Goal: Information Seeking & Learning: Learn about a topic

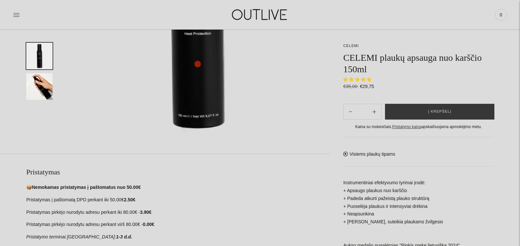
scroll to position [201, 0]
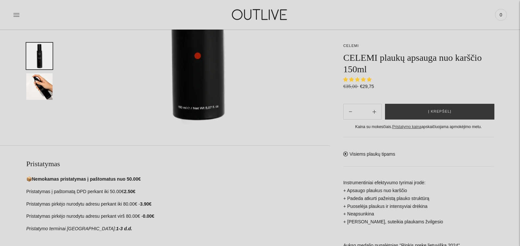
select select "**********"
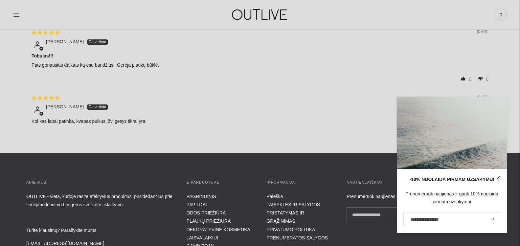
scroll to position [570, 0]
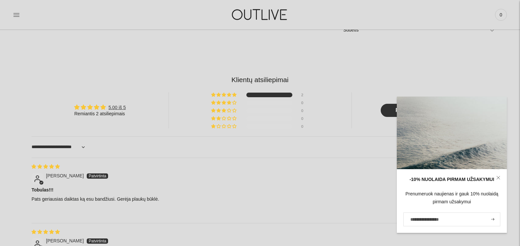
click at [500, 178] on icon at bounding box center [499, 178] width 4 height 4
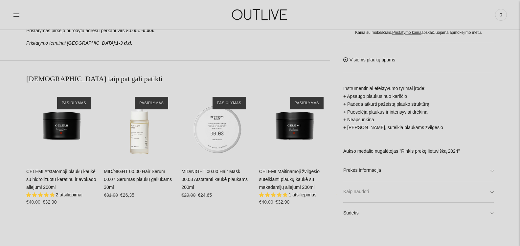
scroll to position [402, 0]
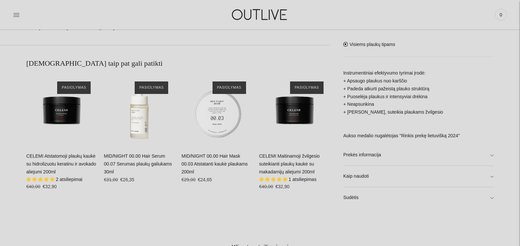
drag, startPoint x: 375, startPoint y: 204, endPoint x: 374, endPoint y: 200, distance: 3.7
click at [374, 202] on link "Sudėtis" at bounding box center [418, 197] width 151 height 21
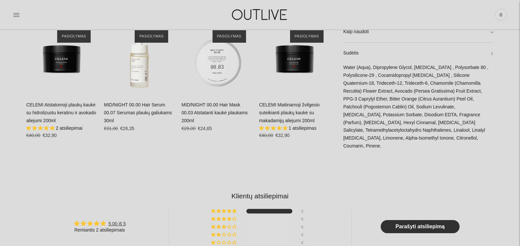
scroll to position [469, 0]
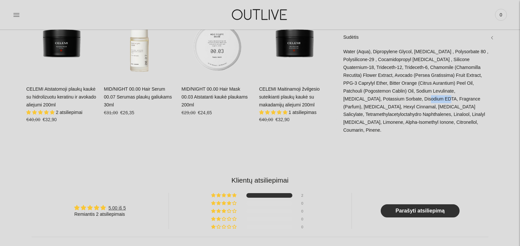
drag, startPoint x: 357, startPoint y: 116, endPoint x: 374, endPoint y: 115, distance: 17.4
click at [374, 115] on div "Water (Aqua), Dipropylene Glycol, [MEDICAL_DATA] , Polysorbate 80 , Polysilicon…" at bounding box center [418, 94] width 151 height 93
click at [415, 110] on div "Water (Aqua), Dipropylene Glycol, [MEDICAL_DATA] , Polysorbate 80 , Polysilicon…" at bounding box center [418, 94] width 151 height 93
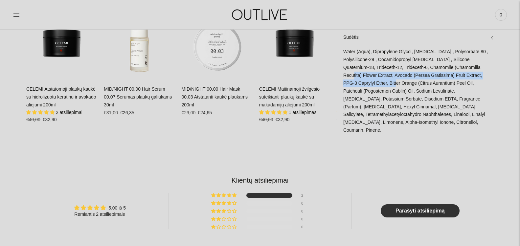
drag, startPoint x: 342, startPoint y: 94, endPoint x: 380, endPoint y: 101, distance: 38.4
click at [386, 104] on div "Water (Aqua), Dipropylene Glycol, [MEDICAL_DATA] , Polysorbate 80 , Polysilicon…" at bounding box center [418, 94] width 151 height 93
drag, startPoint x: 418, startPoint y: 101, endPoint x: 378, endPoint y: 88, distance: 41.8
click at [418, 100] on div "Water (Aqua), Dipropylene Glycol, [MEDICAL_DATA] , Polysorbate 80 , Polysilicon…" at bounding box center [418, 94] width 151 height 93
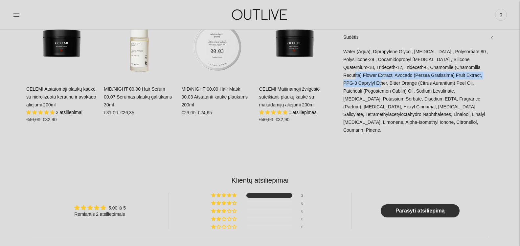
drag, startPoint x: 345, startPoint y: 93, endPoint x: 360, endPoint y: 96, distance: 14.4
click at [360, 96] on div "Water (Aqua), Dipropylene Glycol, [MEDICAL_DATA] , Polysorbate 80 , Polysilicon…" at bounding box center [418, 94] width 151 height 93
click at [370, 99] on div "Water (Aqua), Dipropylene Glycol, [MEDICAL_DATA] , Polysorbate 80 , Polysilicon…" at bounding box center [418, 94] width 151 height 93
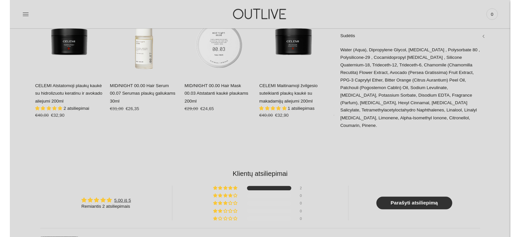
scroll to position [503, 0]
